Goal: Task Accomplishment & Management: Use online tool/utility

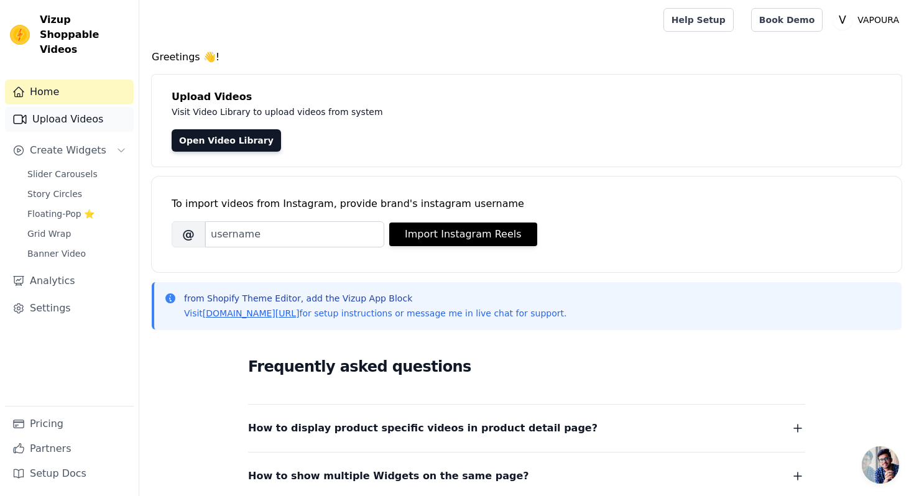
click at [52, 108] on link "Upload Videos" at bounding box center [69, 119] width 129 height 25
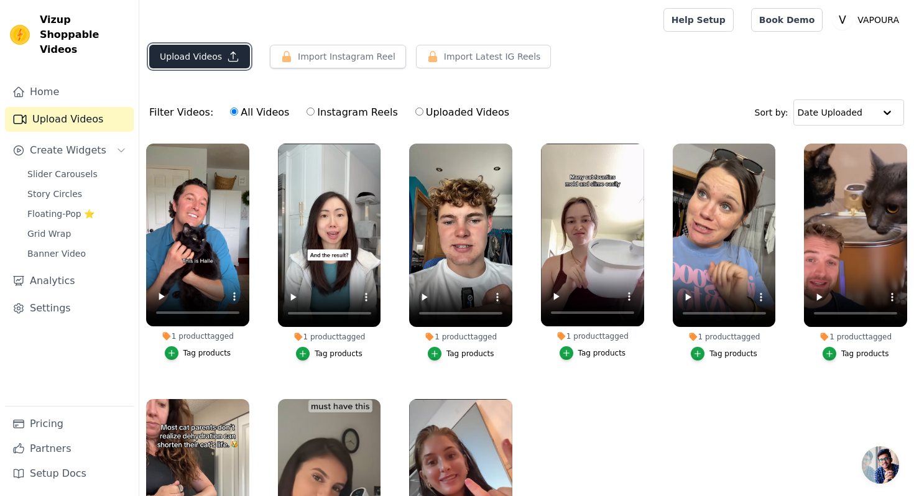
click at [215, 63] on button "Upload Videos" at bounding box center [199, 57] width 101 height 24
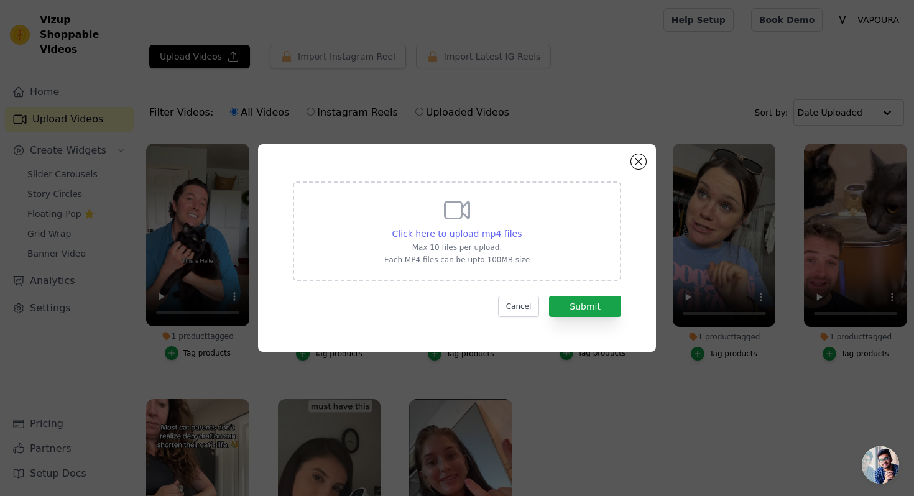
click at [467, 237] on span "Click here to upload mp4 files" at bounding box center [457, 234] width 130 height 10
click at [521, 228] on input "Click here to upload mp4 files Max 10 files per upload. Each MP4 files can be u…" at bounding box center [521, 227] width 1 height 1
click at [524, 304] on button "Cancel" at bounding box center [519, 306] width 42 height 21
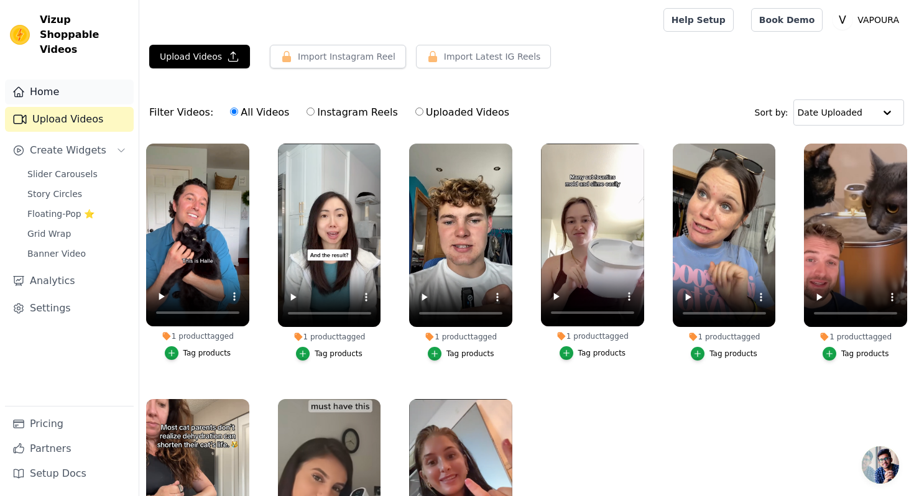
click at [56, 81] on link "Home" at bounding box center [69, 92] width 129 height 25
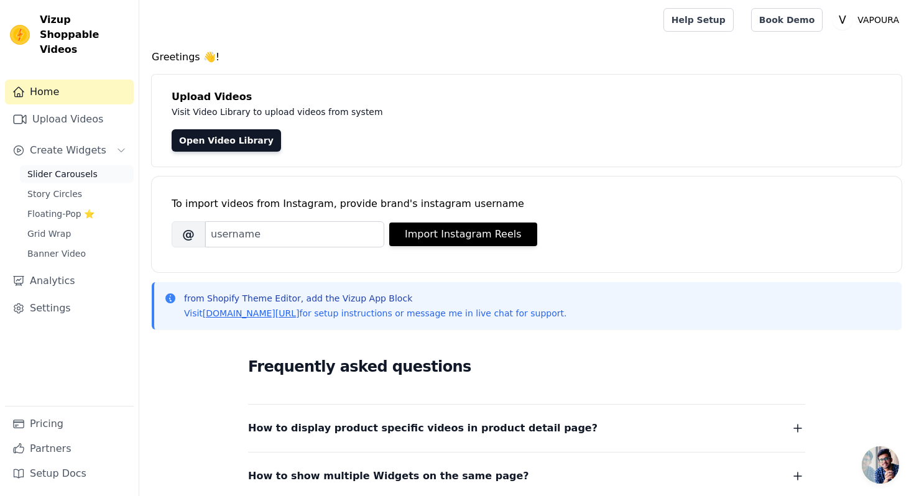
click at [45, 168] on span "Slider Carousels" at bounding box center [62, 174] width 70 height 12
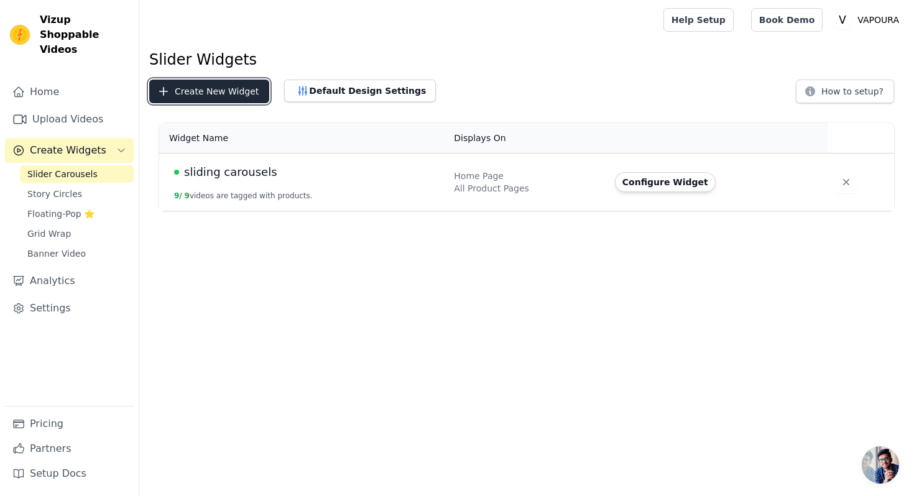
click at [190, 92] on button "Create New Widget" at bounding box center [209, 92] width 120 height 24
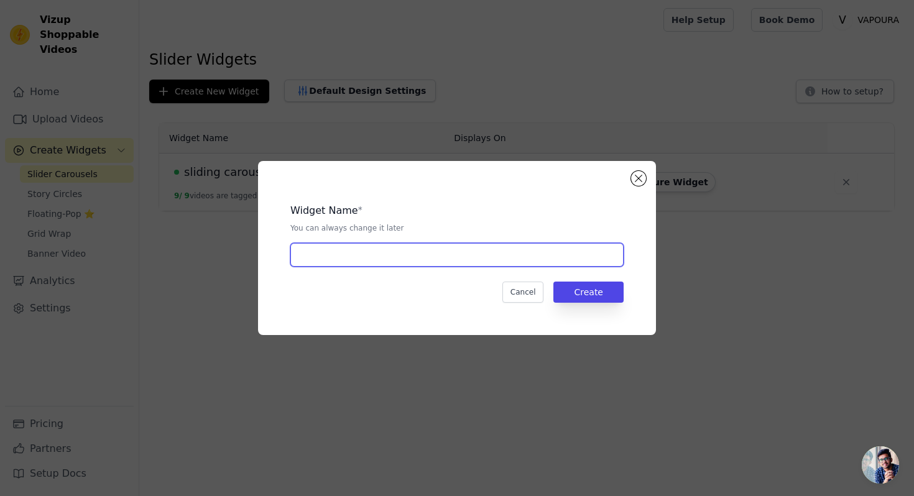
click at [351, 250] on input "text" at bounding box center [456, 255] width 333 height 24
type input "MOUNTCLAIR"
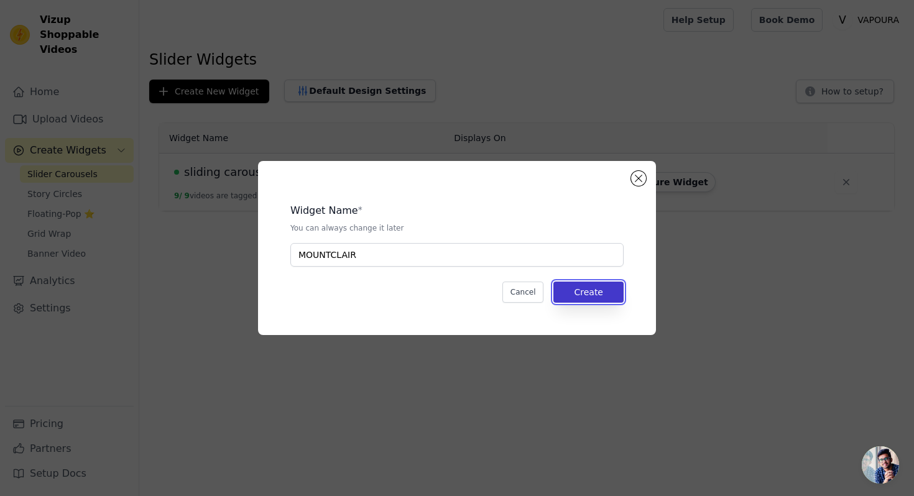
click at [601, 289] on button "Create" at bounding box center [588, 292] width 70 height 21
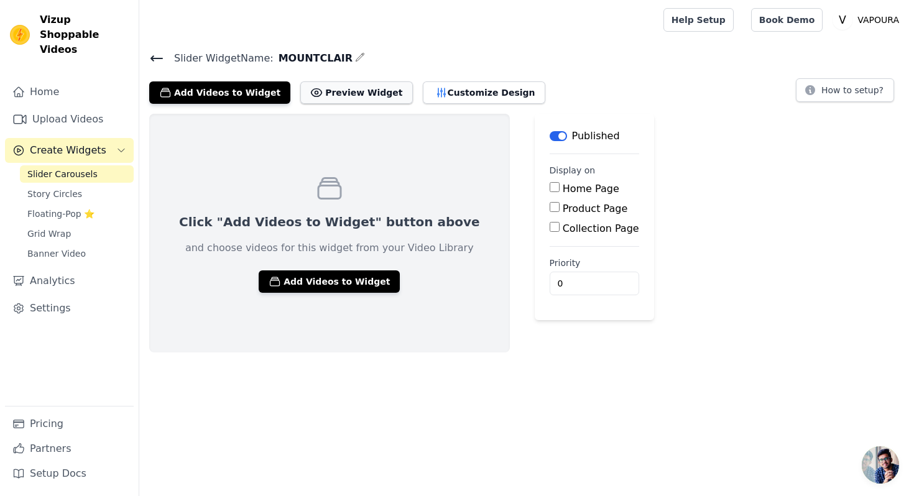
click at [329, 98] on button "Preview Widget" at bounding box center [356, 92] width 112 height 22
click at [437, 96] on icon "button" at bounding box center [441, 92] width 8 height 9
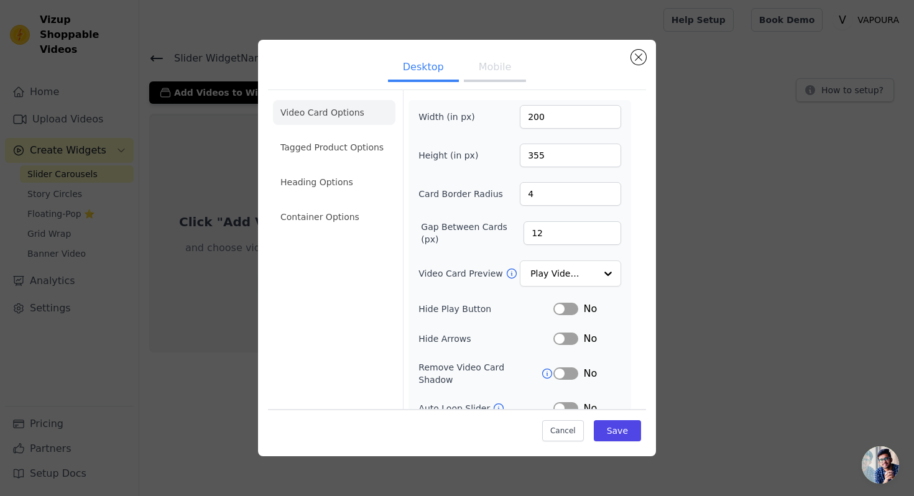
click at [472, 65] on button "Mobile" at bounding box center [495, 68] width 62 height 27
click at [637, 57] on button "Close modal" at bounding box center [638, 57] width 15 height 15
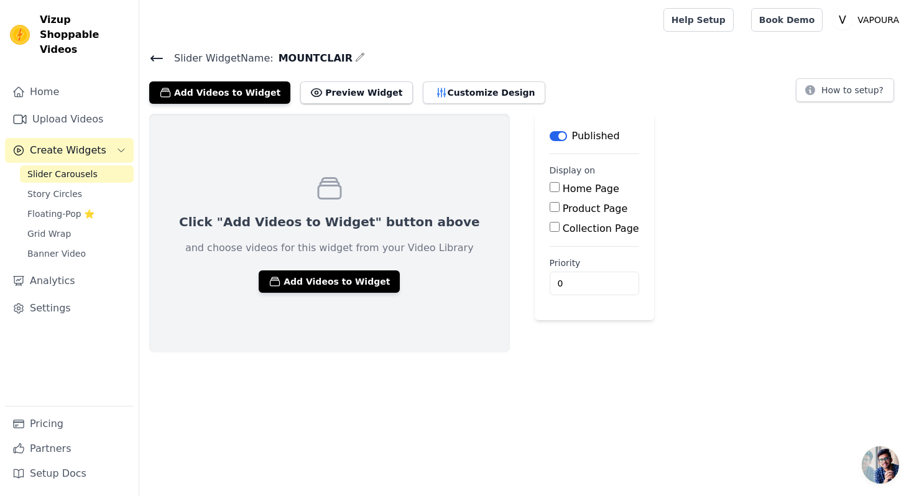
click at [158, 58] on icon at bounding box center [156, 58] width 11 height 5
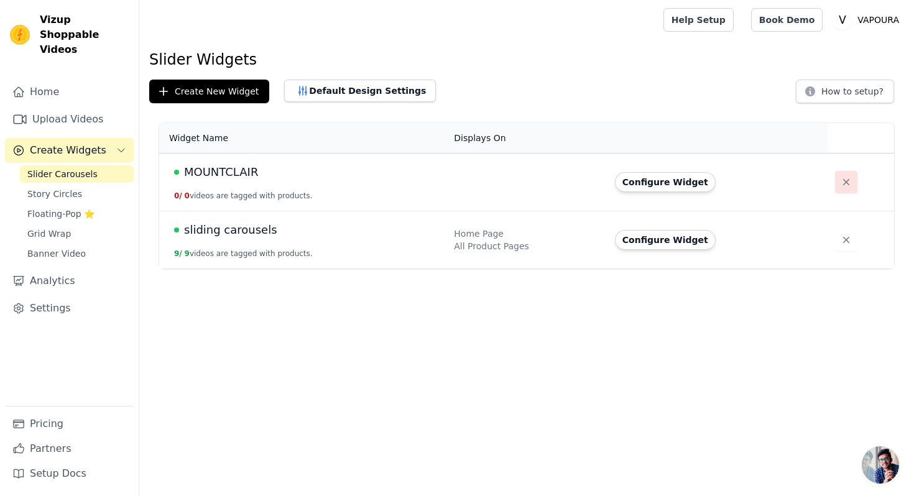
click at [841, 185] on icon "button" at bounding box center [846, 182] width 12 height 12
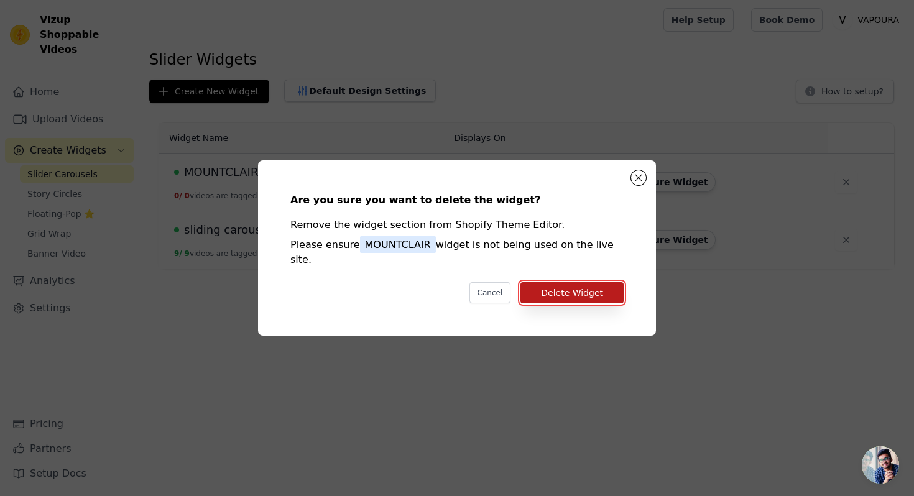
click at [604, 282] on button "Delete Widget" at bounding box center [571, 292] width 103 height 21
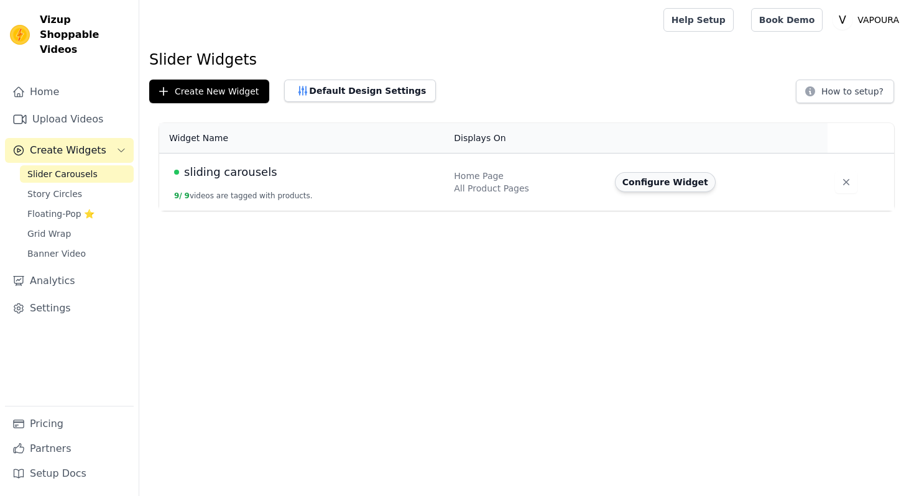
click at [673, 175] on button "Configure Widget" at bounding box center [665, 182] width 101 height 20
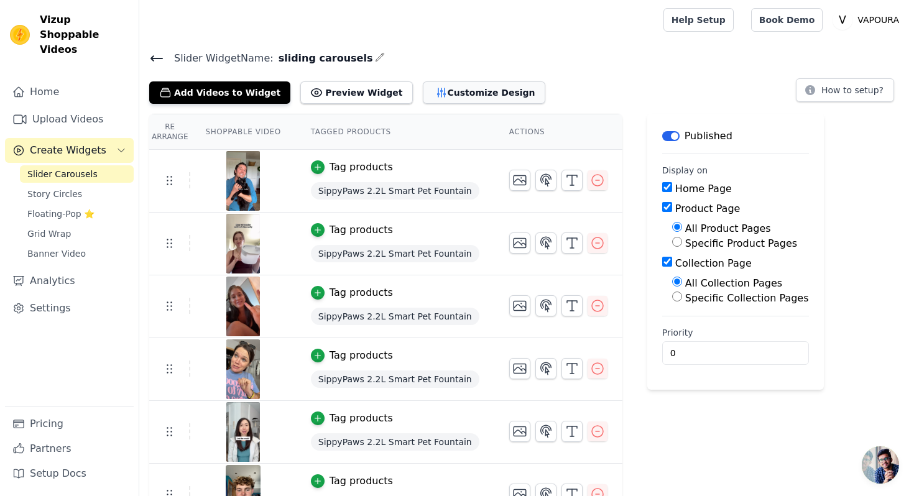
click at [458, 95] on button "Customize Design" at bounding box center [484, 92] width 122 height 22
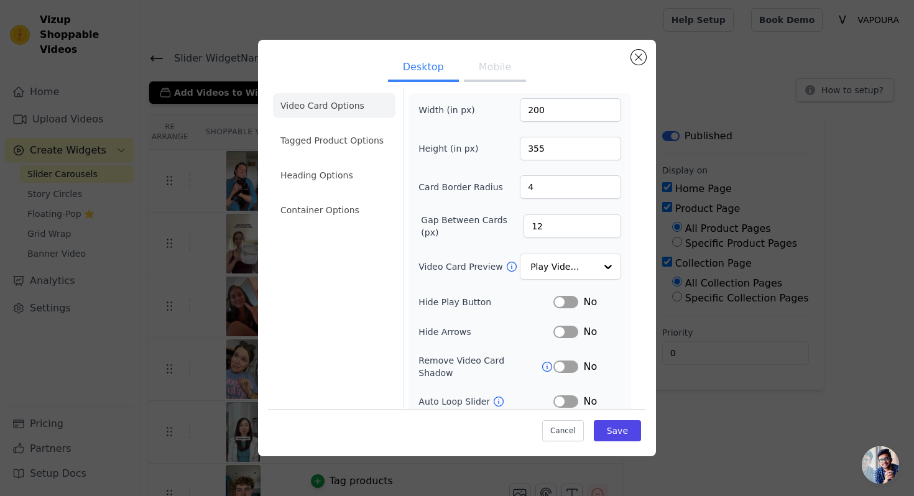
scroll to position [66, 0]
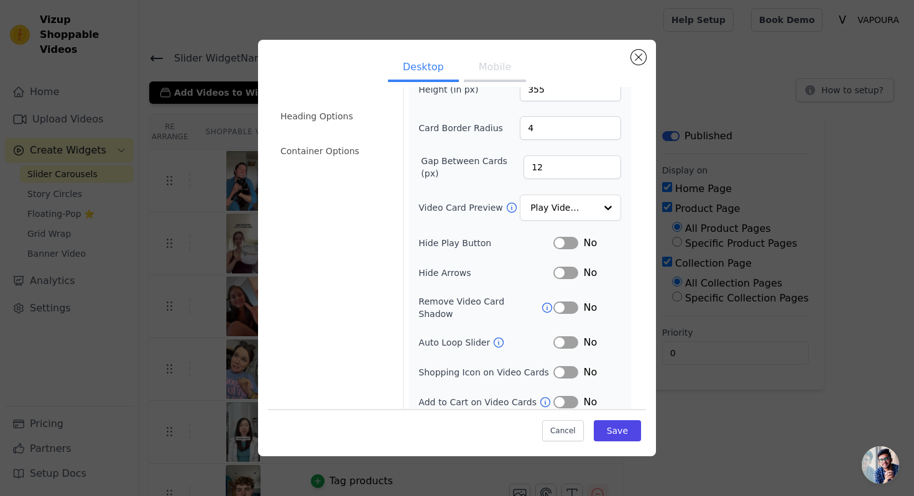
click at [214, 231] on div "Desktop Mobile Video Card Options Tagged Product Options Heading Options Contai…" at bounding box center [457, 248] width 874 height 456
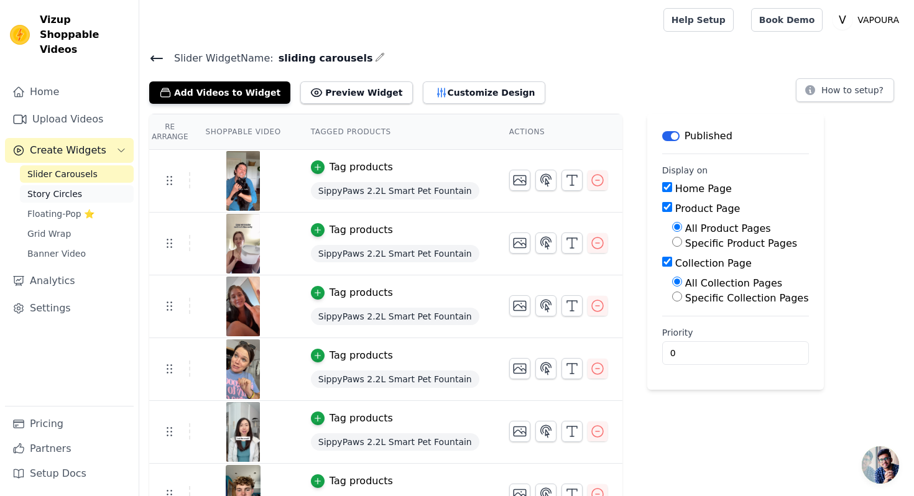
click at [72, 188] on span "Story Circles" at bounding box center [54, 194] width 55 height 12
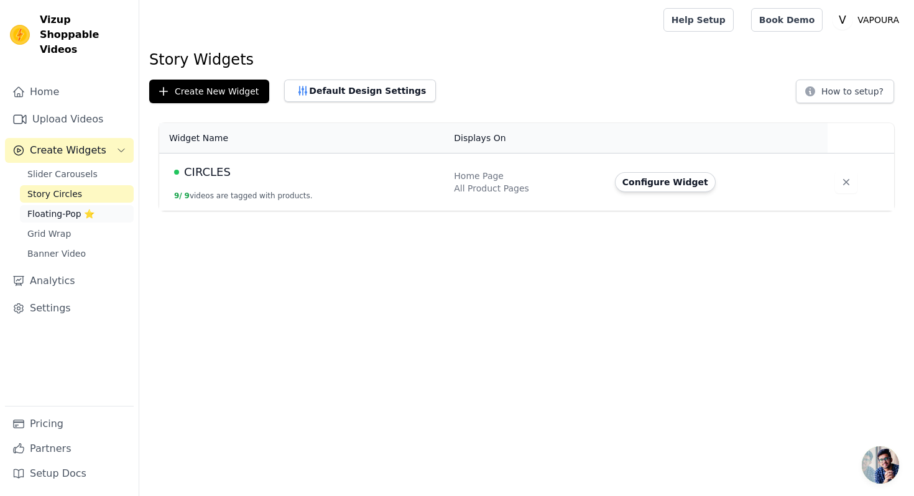
click at [72, 205] on link "Floating-Pop ⭐" at bounding box center [77, 213] width 114 height 17
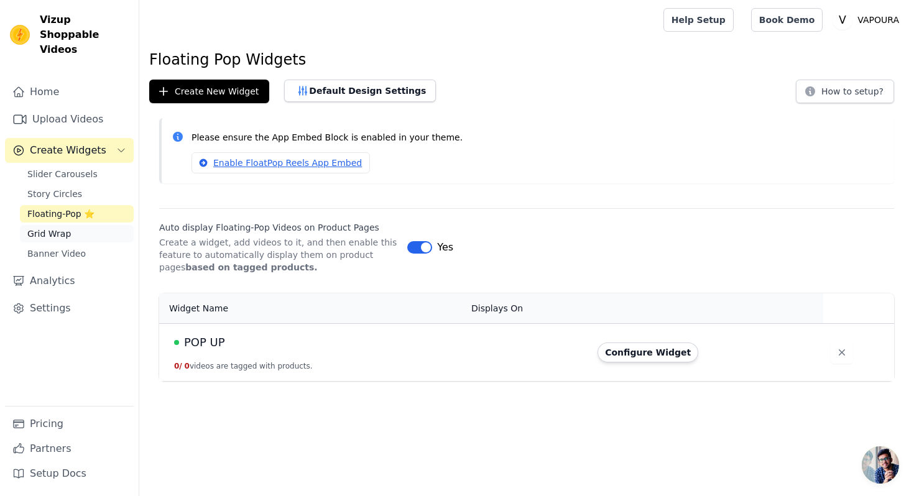
click at [70, 225] on link "Grid Wrap" at bounding box center [77, 233] width 114 height 17
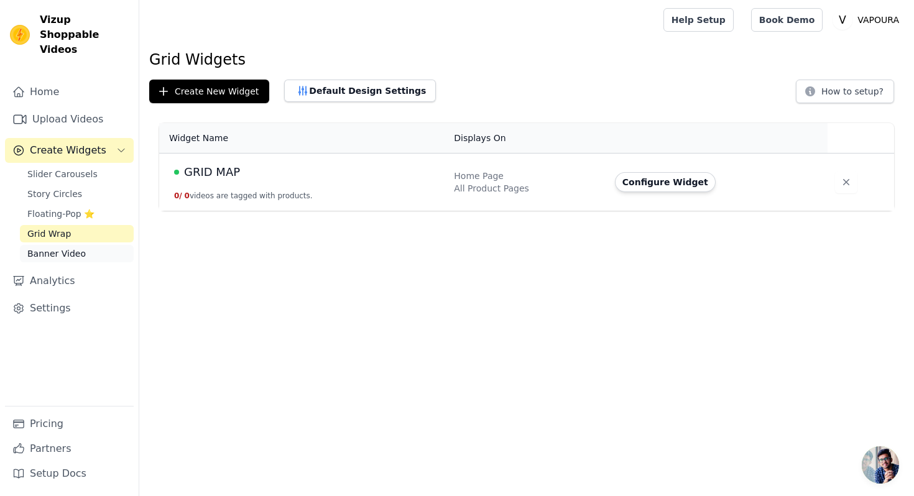
click at [71, 247] on span "Banner Video" at bounding box center [56, 253] width 58 height 12
click at [86, 83] on link "Home" at bounding box center [69, 92] width 129 height 25
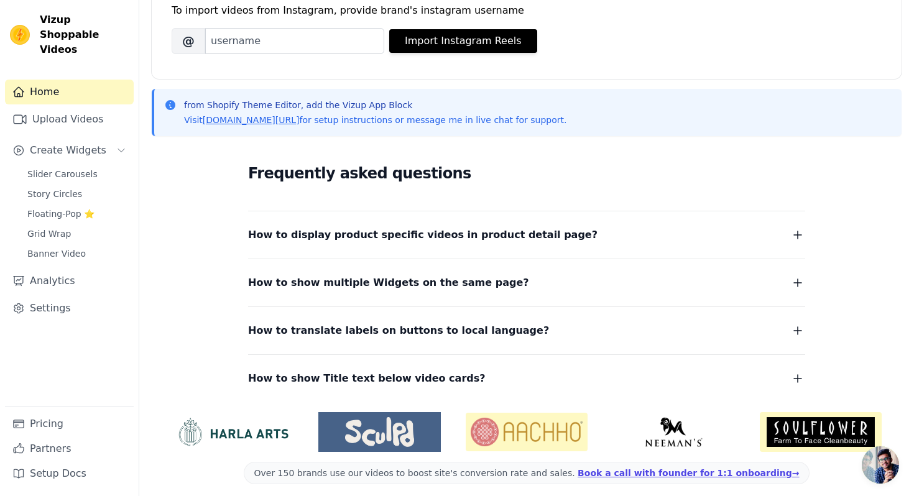
scroll to position [201, 0]
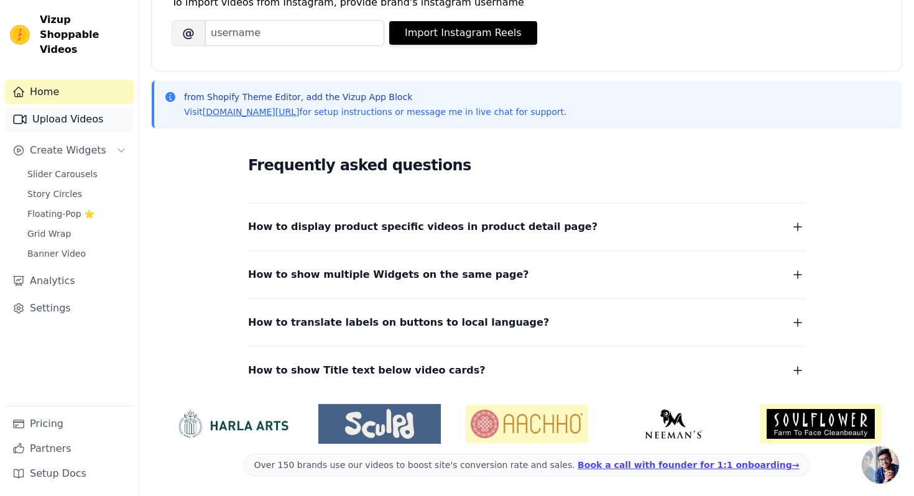
click at [60, 108] on link "Upload Videos" at bounding box center [69, 119] width 129 height 25
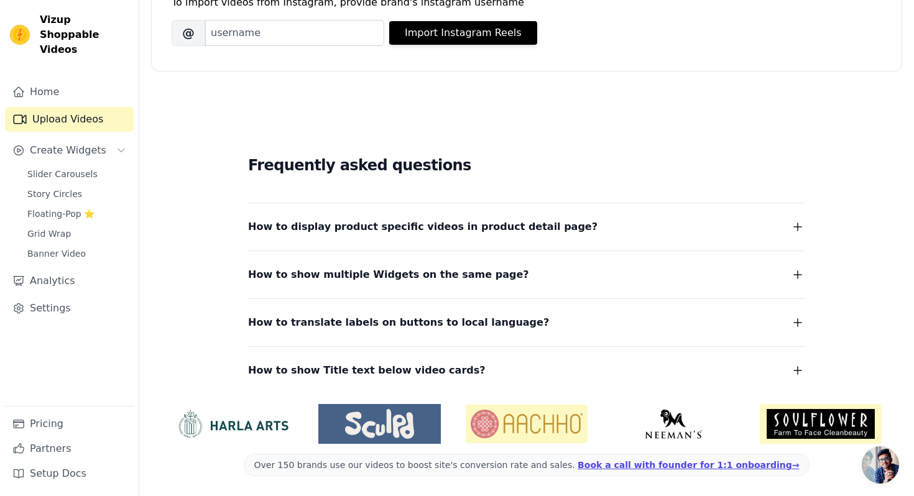
scroll to position [127, 0]
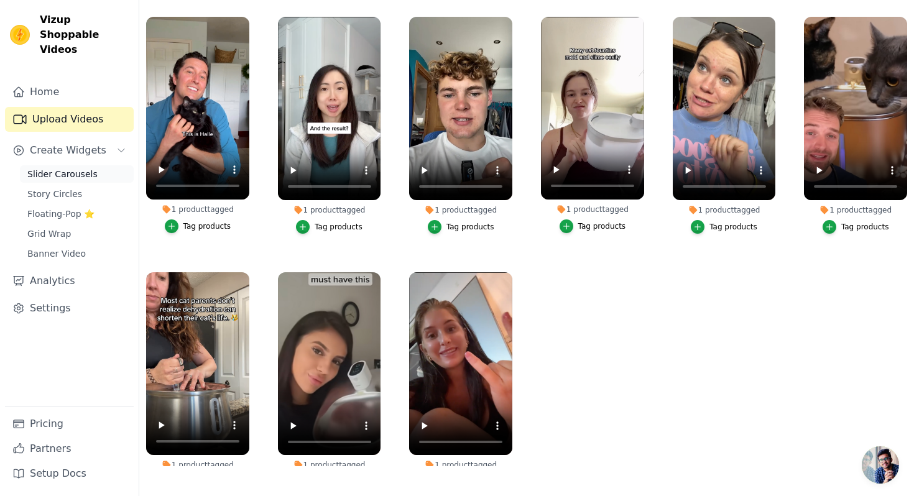
click at [50, 168] on span "Slider Carousels" at bounding box center [62, 174] width 70 height 12
